Goal: Task Accomplishment & Management: Use online tool/utility

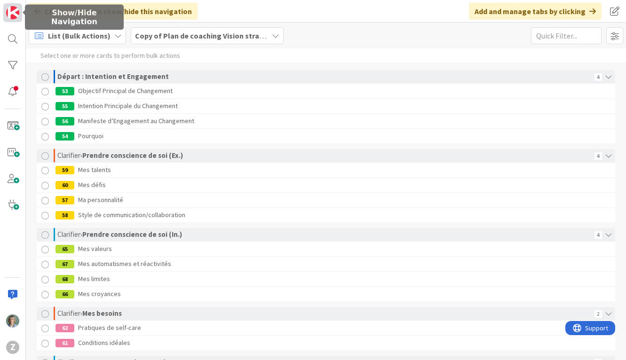
click at [13, 14] on img at bounding box center [12, 12] width 13 height 13
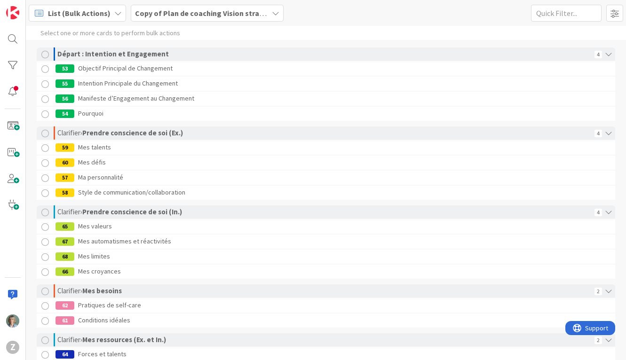
click at [181, 15] on b "Copy of Plan de coaching Vision stratégique (OKR)" at bounding box center [221, 12] width 172 height 9
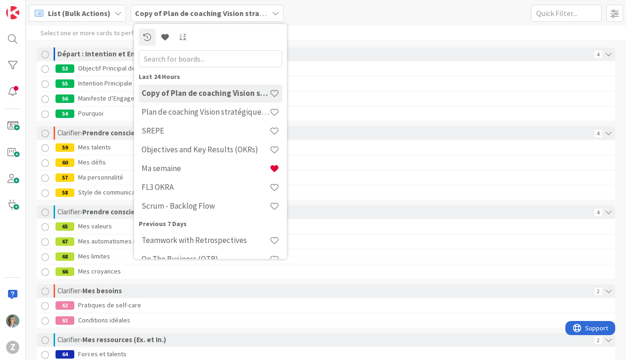
click at [181, 15] on b "Copy of Plan de coaching Vision stratégique (OKR)" at bounding box center [221, 12] width 172 height 9
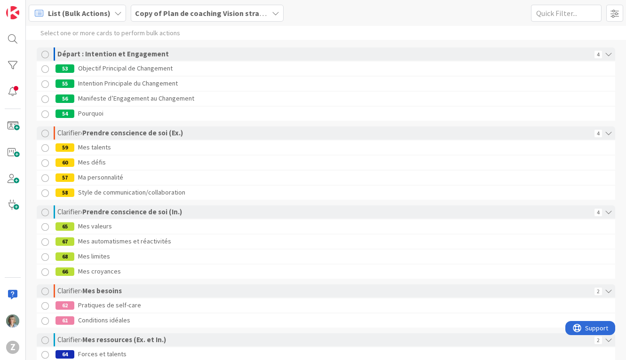
click at [108, 15] on div "List (Bulk Actions)" at bounding box center [77, 13] width 97 height 17
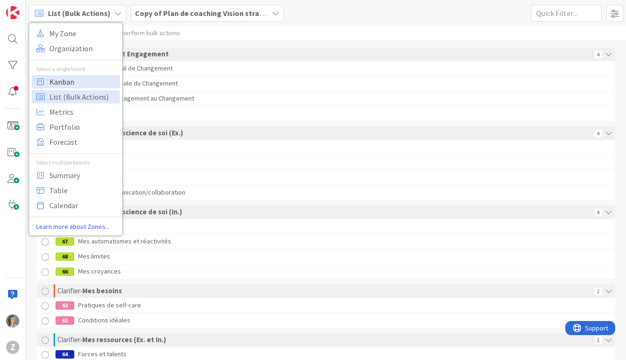
click at [81, 79] on span "Kanban" at bounding box center [83, 82] width 68 height 14
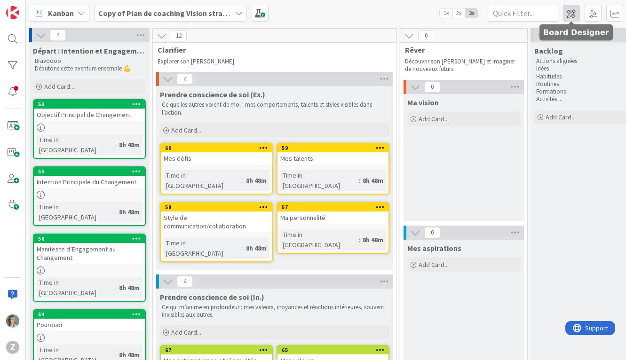
click at [572, 14] on span at bounding box center [571, 13] width 17 height 17
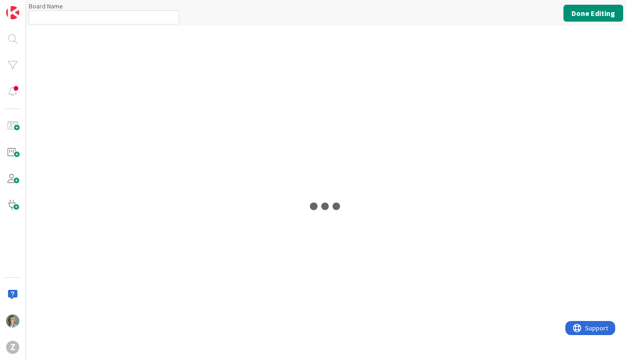
type input "Copy of Plan de coaching Vision stratégique (OKR)"
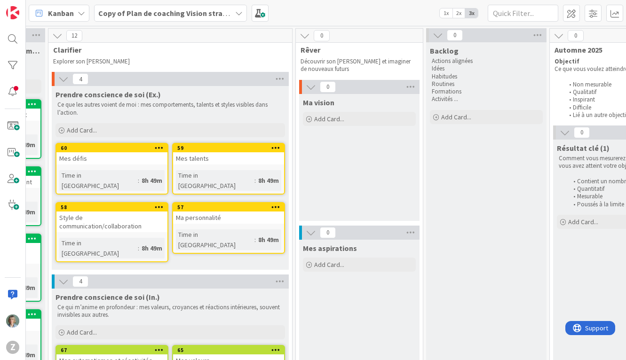
scroll to position [0, 109]
